Goal: Information Seeking & Learning: Find specific fact

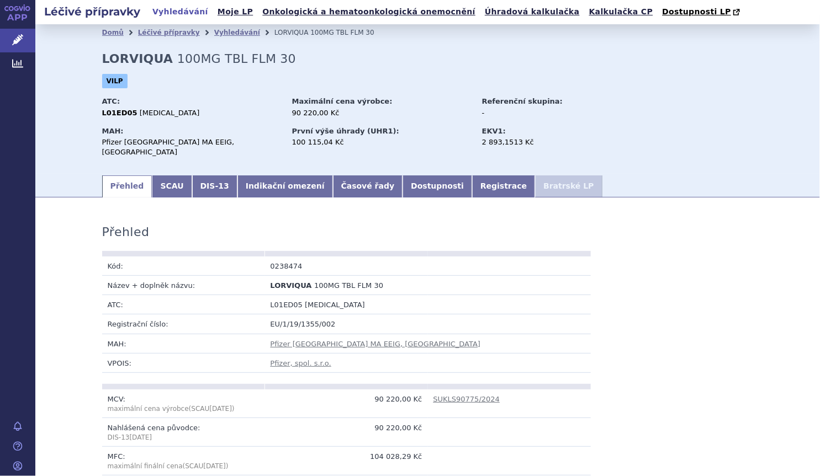
scroll to position [956, 0]
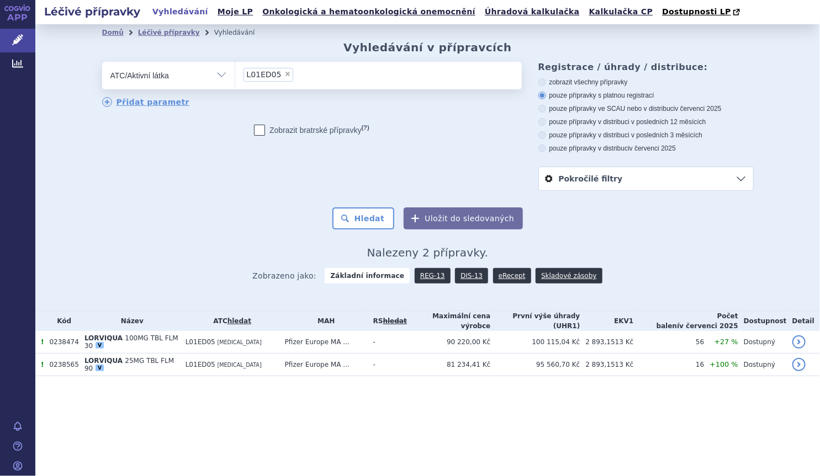
click at [284, 77] on span "×" at bounding box center [287, 74] width 7 height 7
click at [235, 77] on select "L01ED05" at bounding box center [235, 75] width 1 height 28
select select
click at [281, 77] on ul at bounding box center [378, 73] width 286 height 23
click at [235, 77] on select at bounding box center [235, 75] width 1 height 28
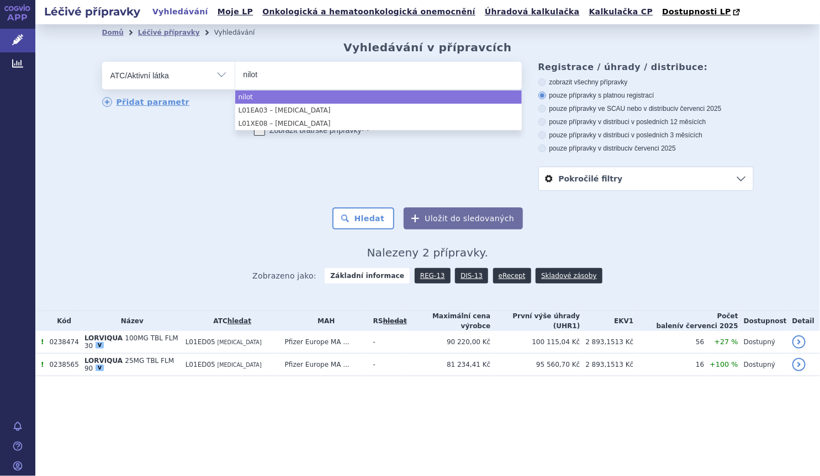
type input "nilot"
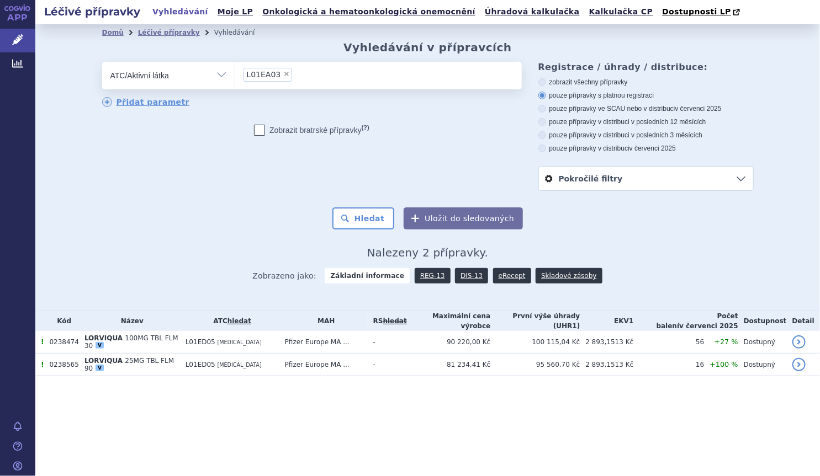
select select "L01EA03"
click at [374, 230] on button "Hledat" at bounding box center [363, 219] width 62 height 22
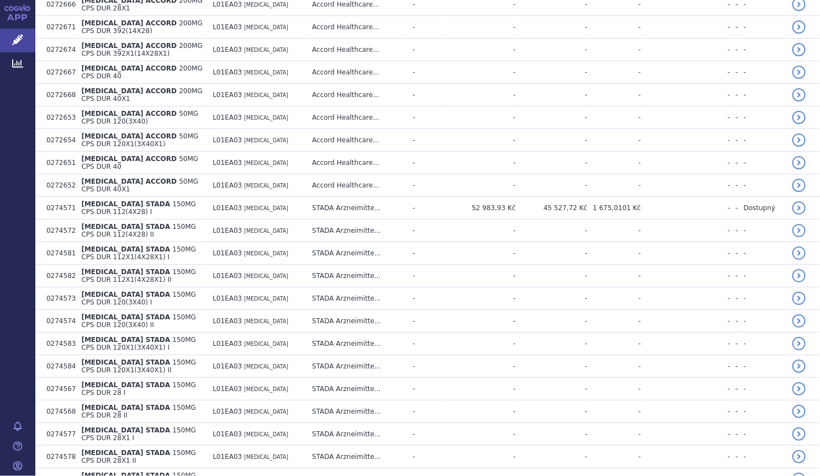
scroll to position [683, 0]
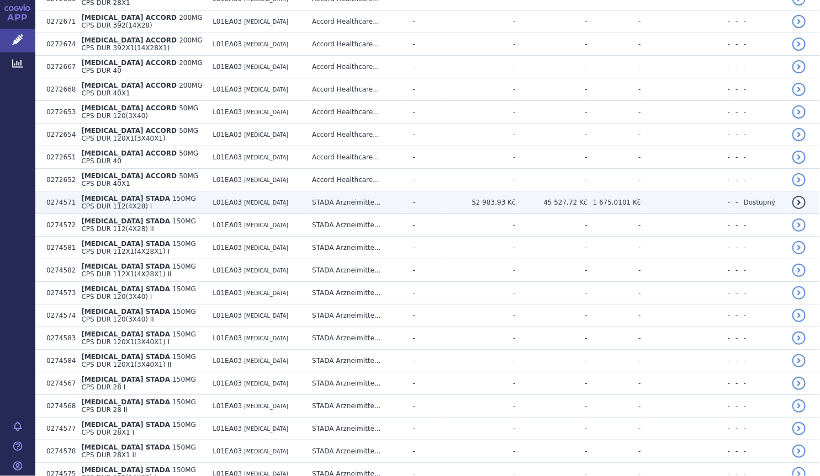
drag, startPoint x: 140, startPoint y: 161, endPoint x: 104, endPoint y: 165, distance: 36.1
click at [104, 195] on span "NILOTINIB STADA" at bounding box center [125, 199] width 89 height 8
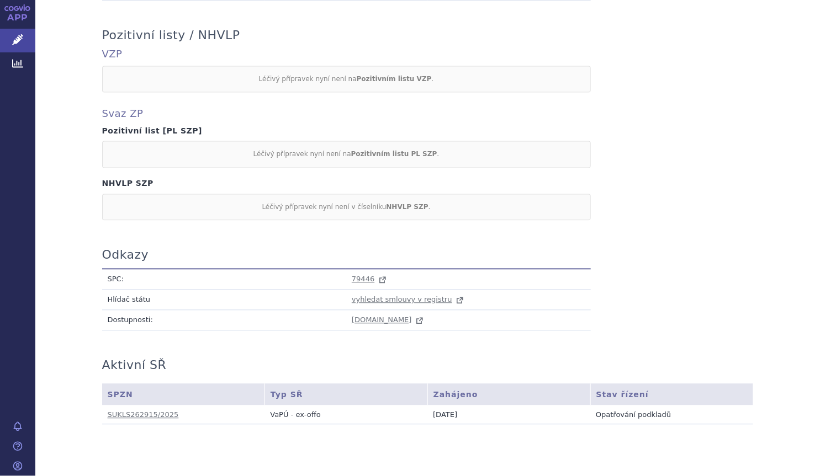
scroll to position [924, 0]
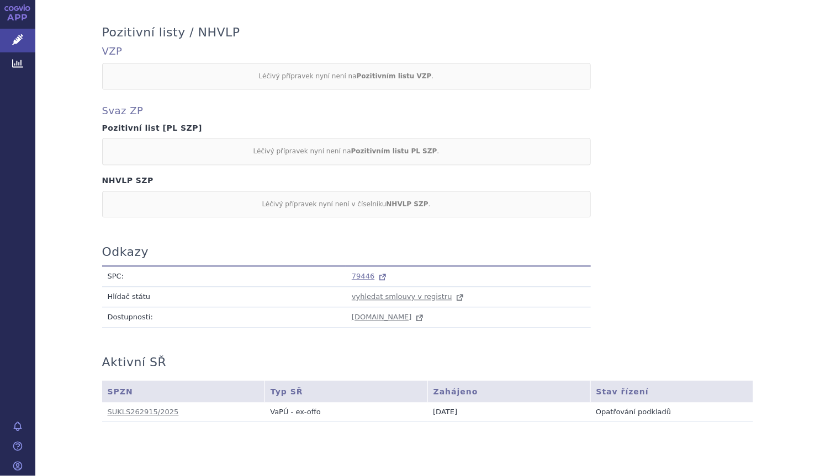
click at [355, 275] on span "79446" at bounding box center [363, 276] width 23 height 8
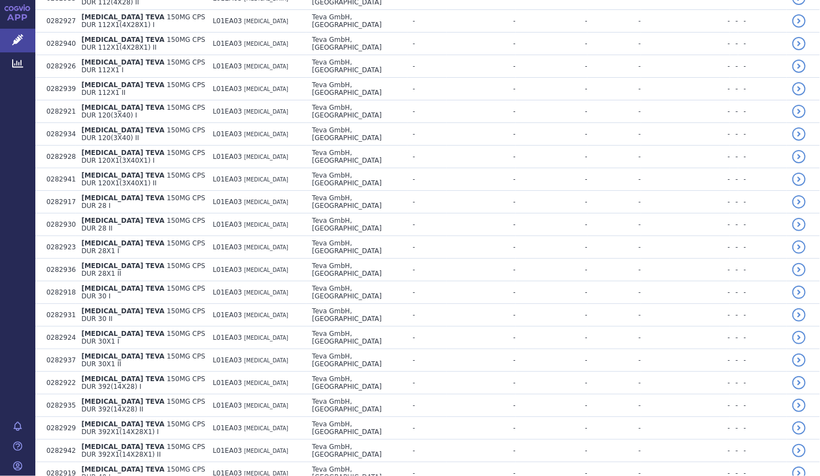
scroll to position [2004, 0]
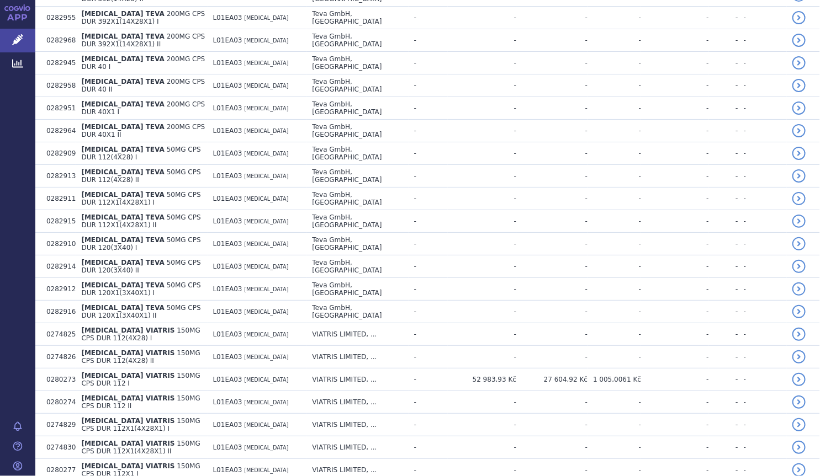
scroll to position [3015, 0]
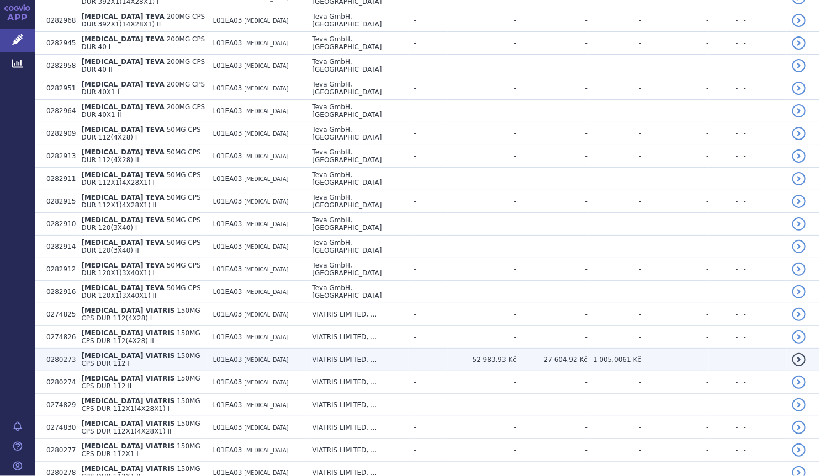
drag, startPoint x: 140, startPoint y: 126, endPoint x: 110, endPoint y: 129, distance: 29.3
click at [110, 352] on span "NILOTINIB VIATRIS" at bounding box center [127, 356] width 93 height 8
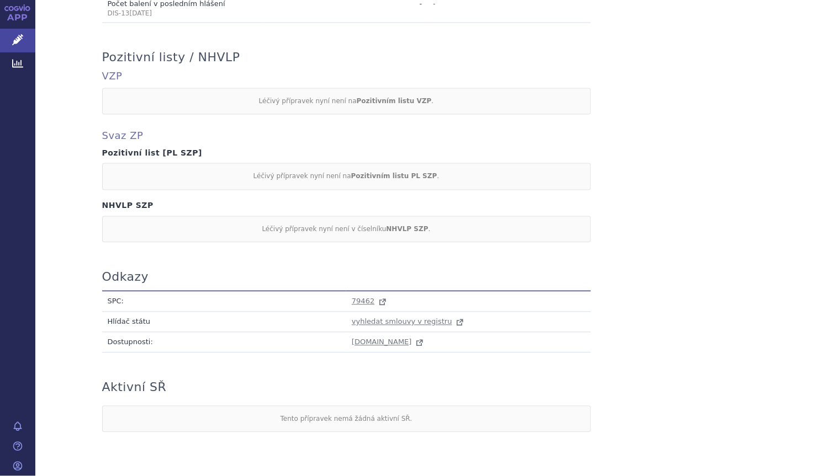
scroll to position [922, 0]
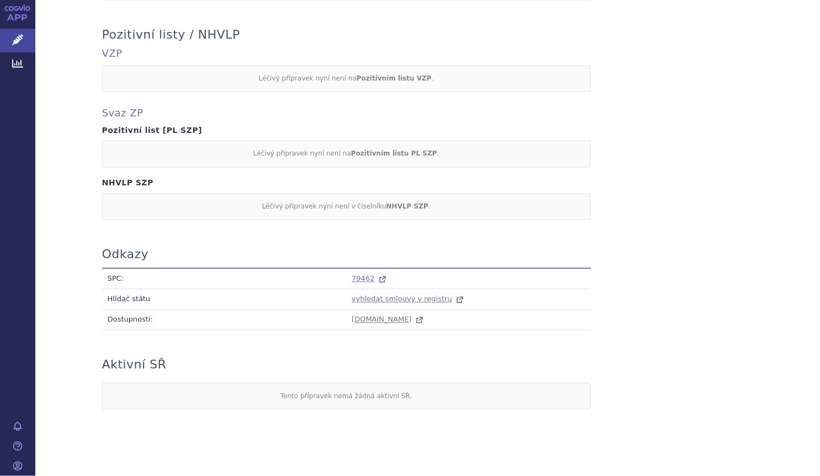
click at [358, 274] on span "79462" at bounding box center [363, 278] width 23 height 8
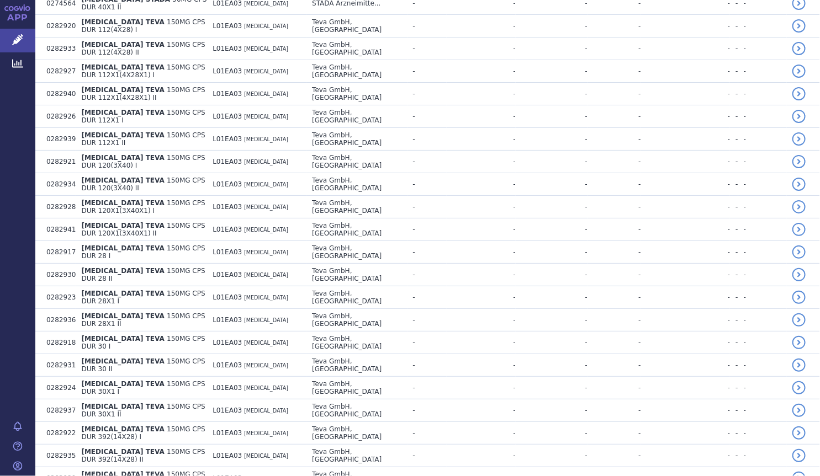
scroll to position [2032, 0]
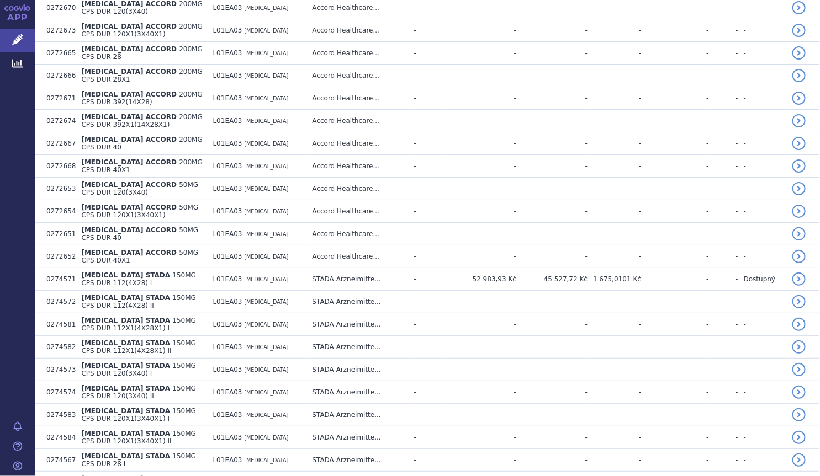
scroll to position [536, 0]
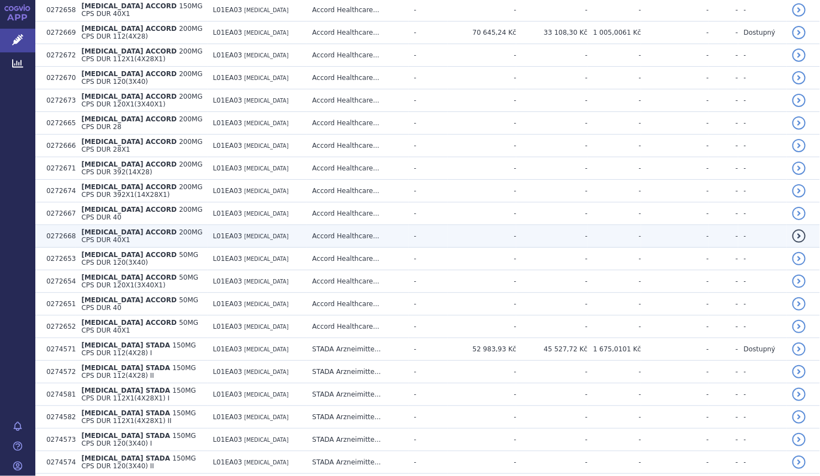
click at [202, 225] on td "NILOTINIB ACCORD 200MG CPS DUR 40X1" at bounding box center [141, 236] width 131 height 23
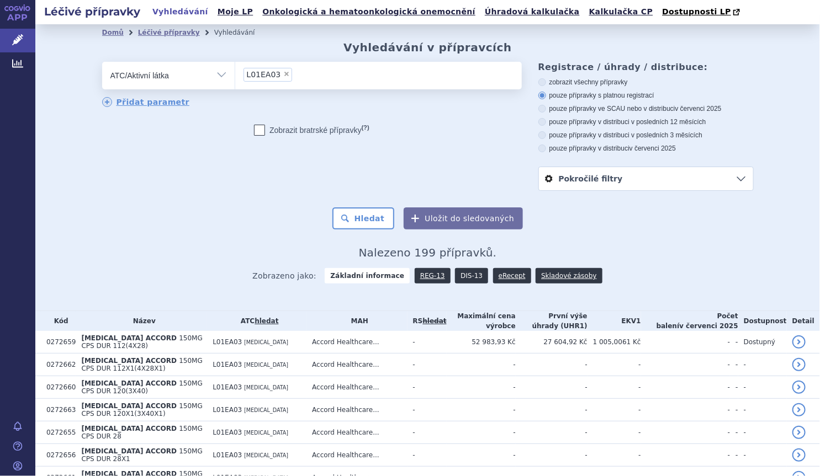
click at [464, 283] on link "DIS-13" at bounding box center [471, 275] width 33 height 15
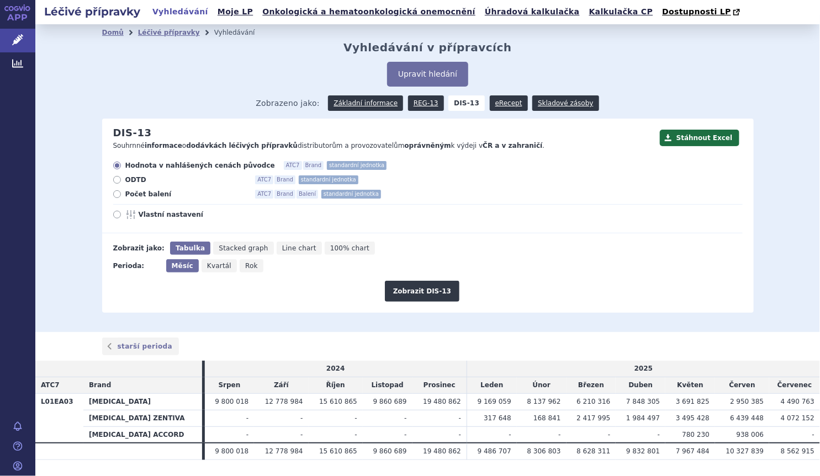
click at [152, 186] on div "Hodnota v nahlášených cenách původce ATC7 Brand standardní jednotka ODTD ATC7 B…" at bounding box center [422, 197] width 640 height 72
click at [152, 198] on span "Počet balení" at bounding box center [185, 194] width 121 height 9
click at [121, 198] on input "Počet balení ATC7 Brand Balení standardní jednotka" at bounding box center [117, 195] width 7 height 7
radio input "true"
click at [430, 285] on button "Zobrazit DIS-13" at bounding box center [422, 291] width 75 height 21
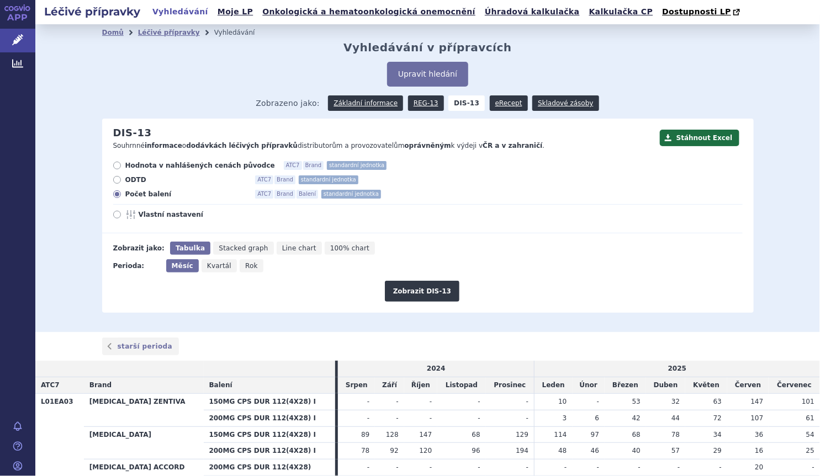
click at [448, 437] on td "68" at bounding box center [461, 435] width 48 height 17
click at [250, 272] on icon "Rok" at bounding box center [252, 265] width 24 height 13
click at [247, 267] on input "Rok" at bounding box center [243, 262] width 7 height 7
radio input "true"
click at [418, 296] on button "Zobrazit DIS-13" at bounding box center [422, 291] width 75 height 21
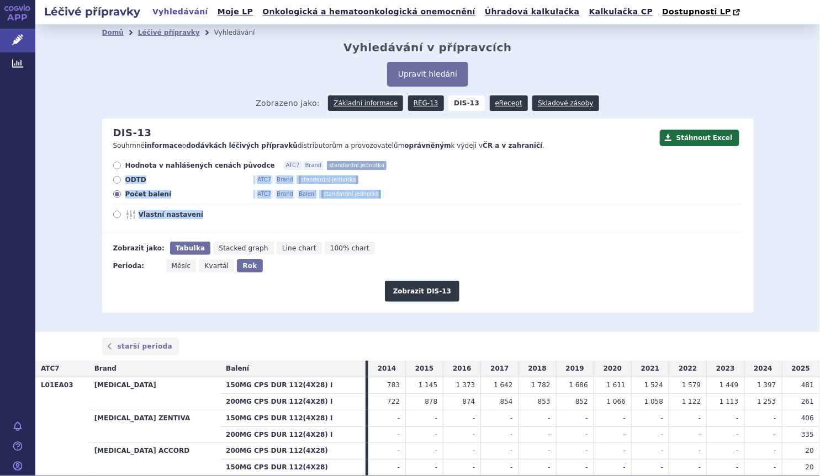
drag, startPoint x: 811, startPoint y: 166, endPoint x: 810, endPoint y: 215, distance: 49.1
click at [810, 215] on div "Domů Léčivé přípravky Vyhledávání Vyhledávání v přípravcích Upravit hledání ods…" at bounding box center [427, 178] width 784 height 308
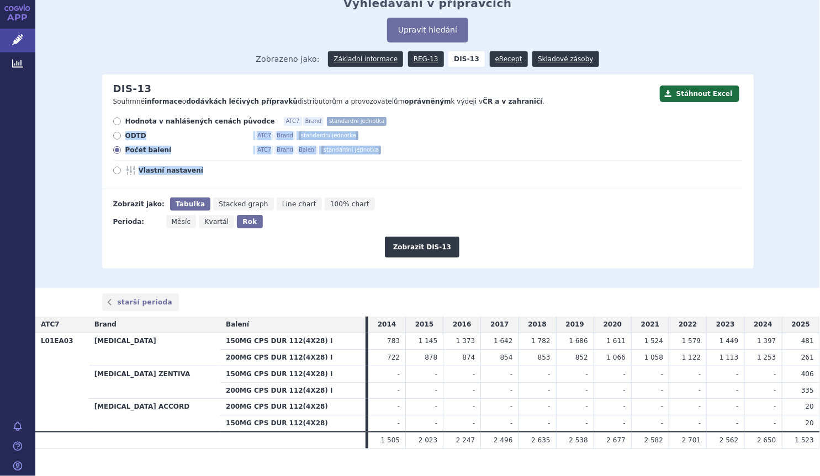
scroll to position [61, 0]
